Goal: Task Accomplishment & Management: Manage account settings

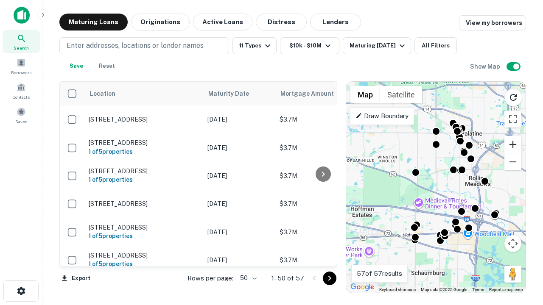
click at [512, 145] on button "Zoom in" at bounding box center [512, 144] width 17 height 17
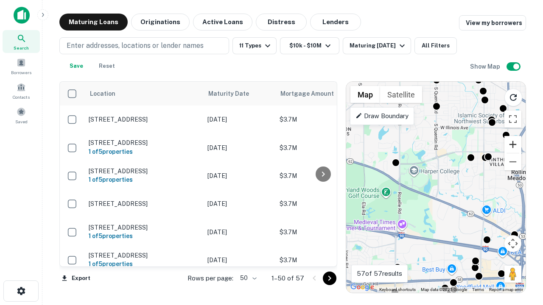
click at [512, 145] on button "Zoom in" at bounding box center [512, 144] width 17 height 17
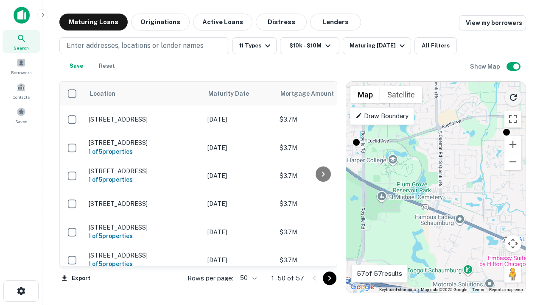
click at [513, 96] on icon "Reload search area" at bounding box center [513, 97] width 10 height 10
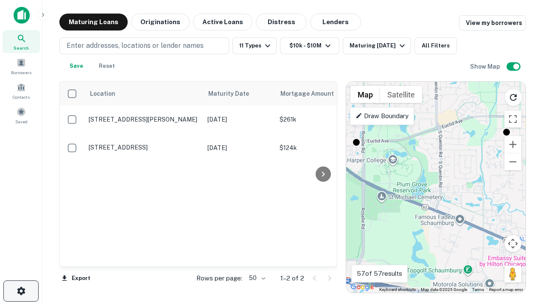
click at [21, 291] on icon "button" at bounding box center [21, 291] width 10 height 10
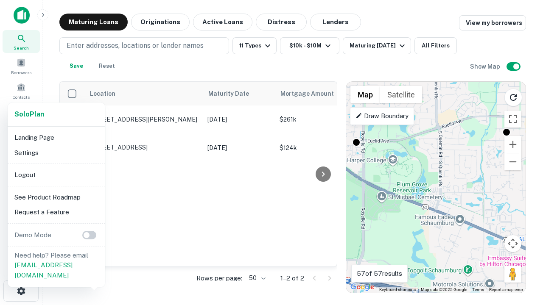
click at [56, 175] on li "Logout" at bounding box center [56, 174] width 91 height 15
